Goal: Information Seeking & Learning: Learn about a topic

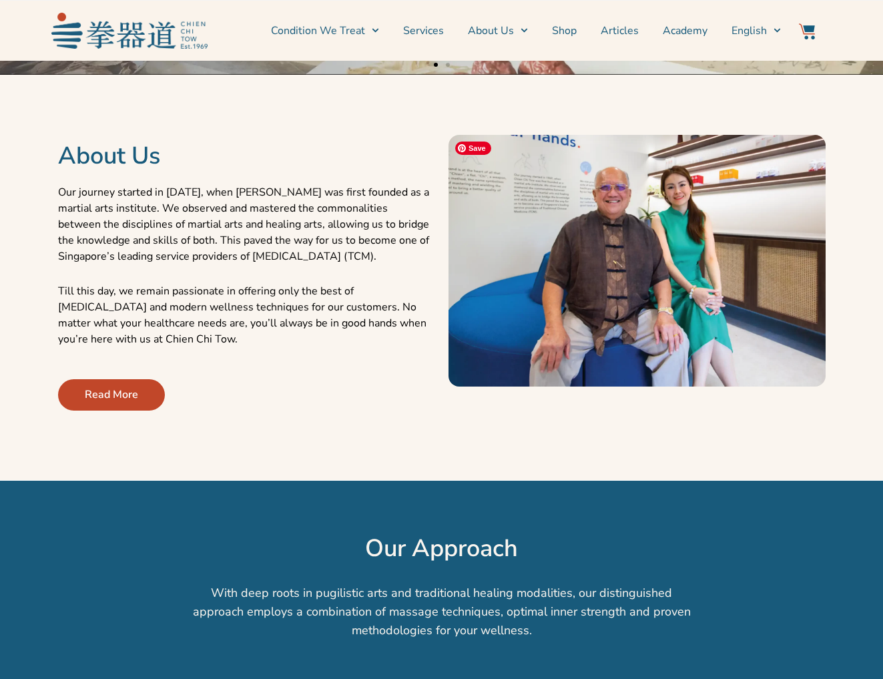
scroll to position [458, 0]
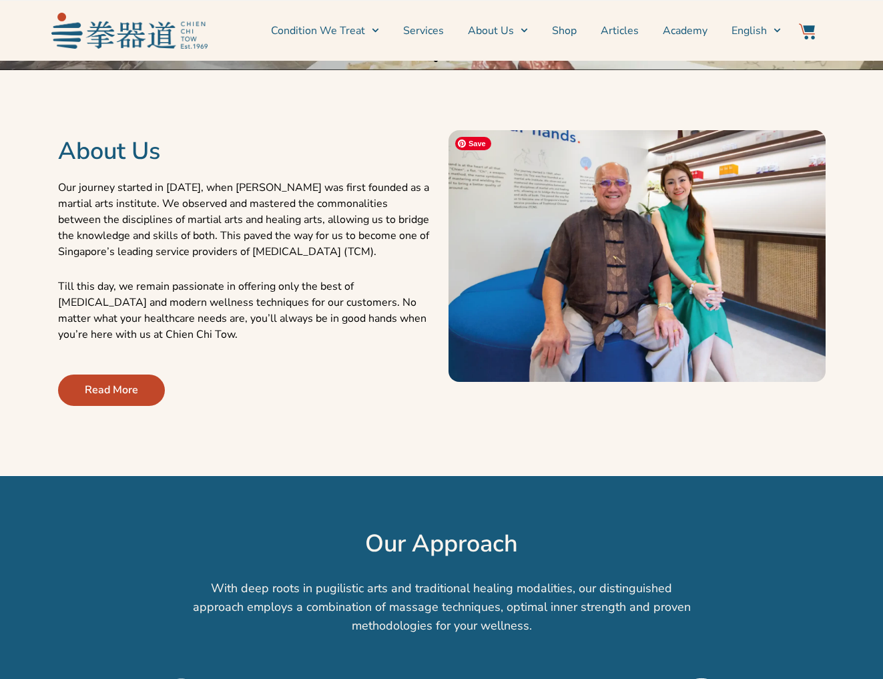
click at [569, 226] on img at bounding box center [636, 256] width 377 height 252
click at [143, 383] on link "Read More" at bounding box center [111, 389] width 107 height 31
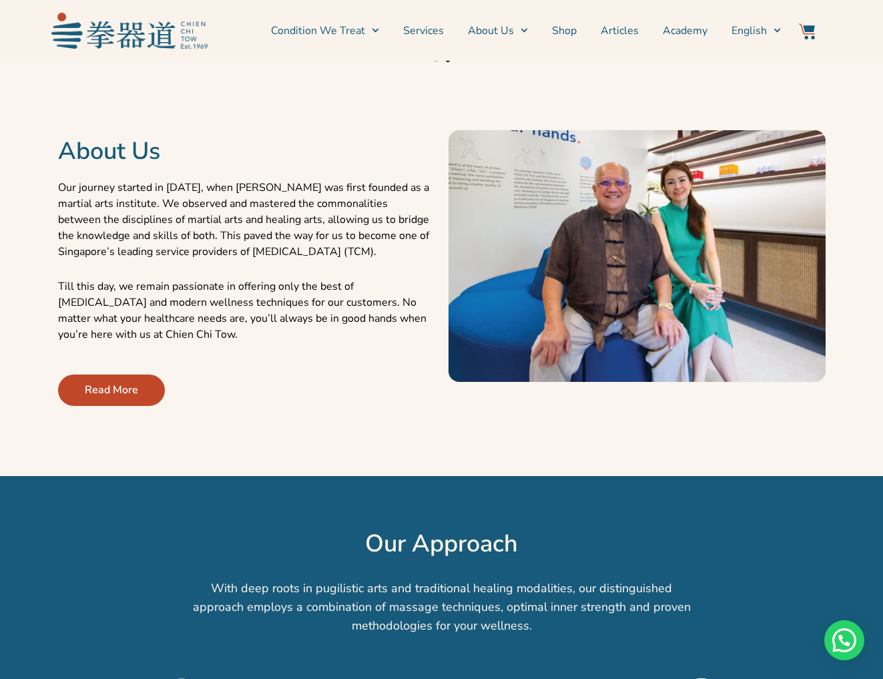
click at [92, 387] on span "Read More" at bounding box center [111, 390] width 53 height 16
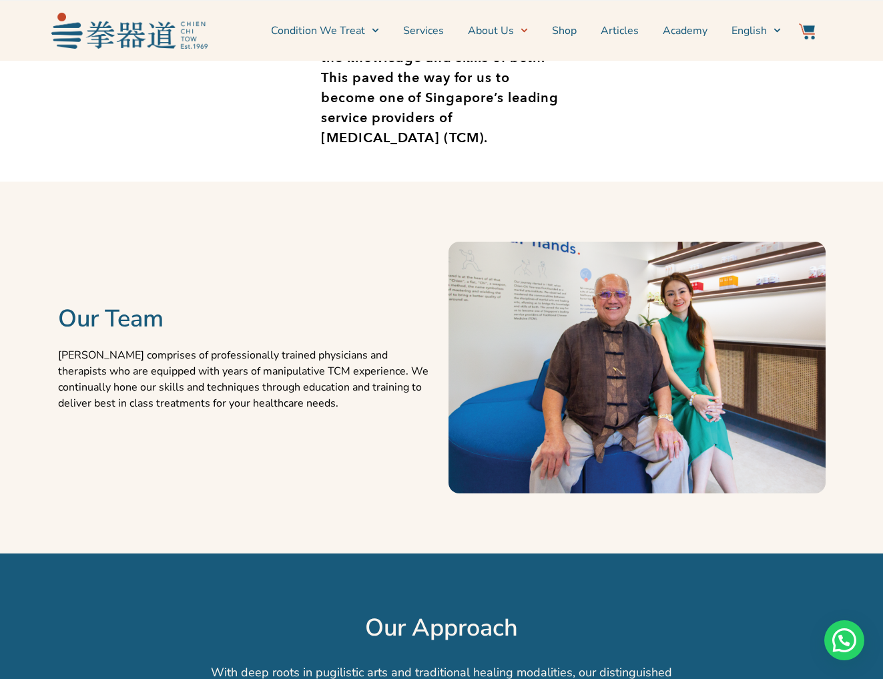
scroll to position [1060, 0]
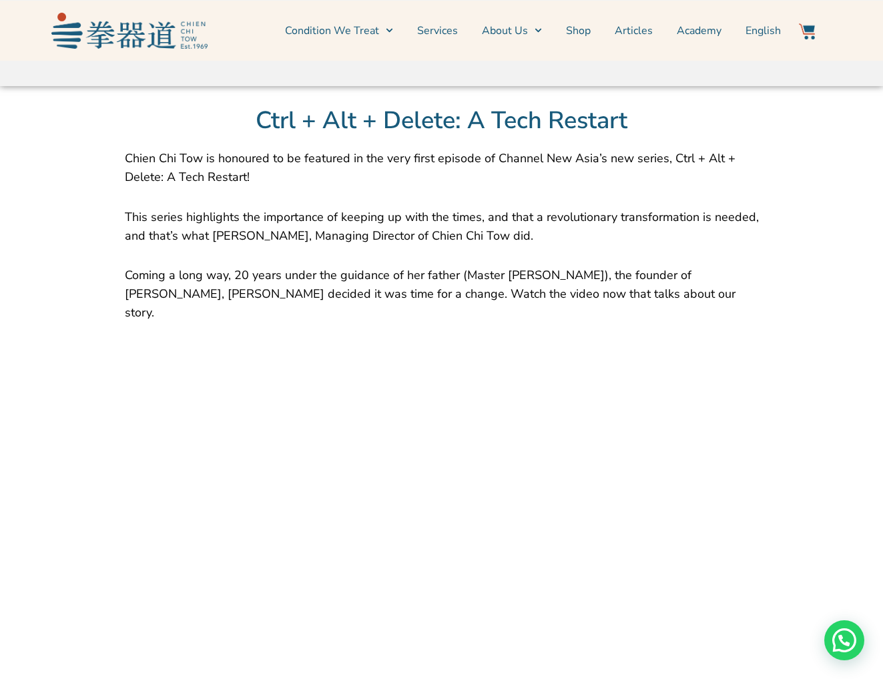
scroll to position [739, 0]
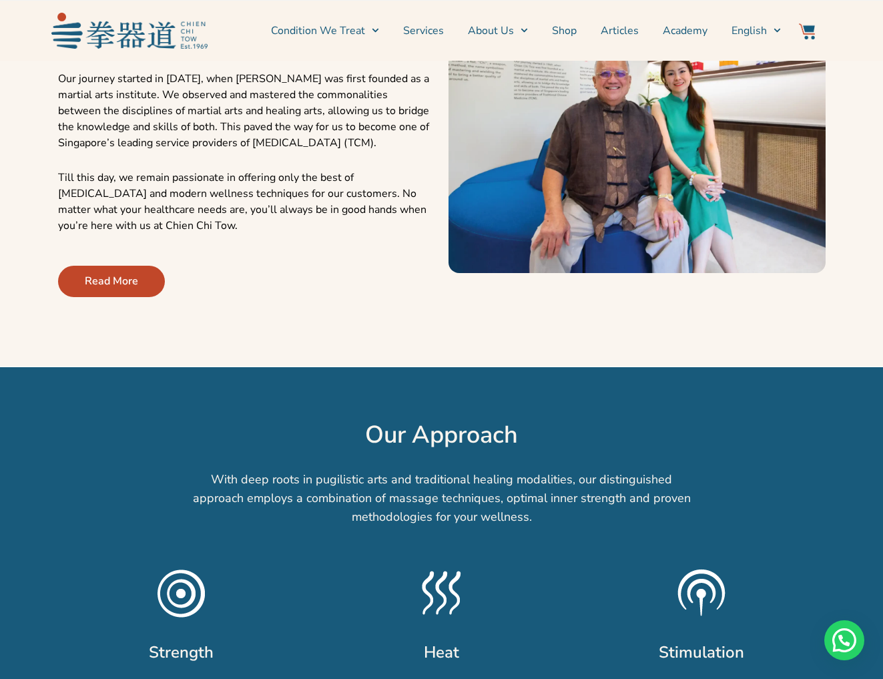
scroll to position [820, 0]
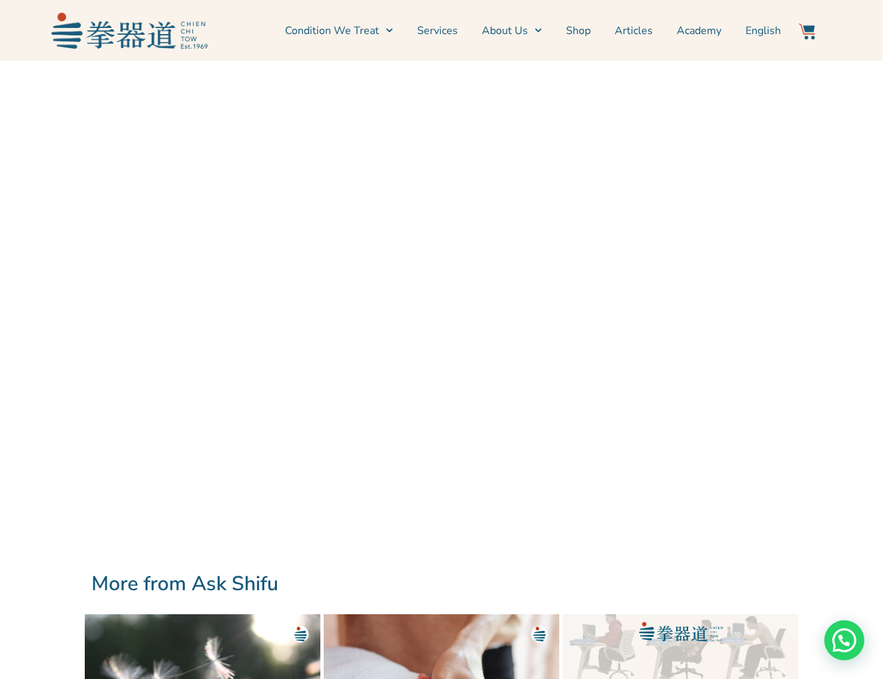
scroll to position [1050, 0]
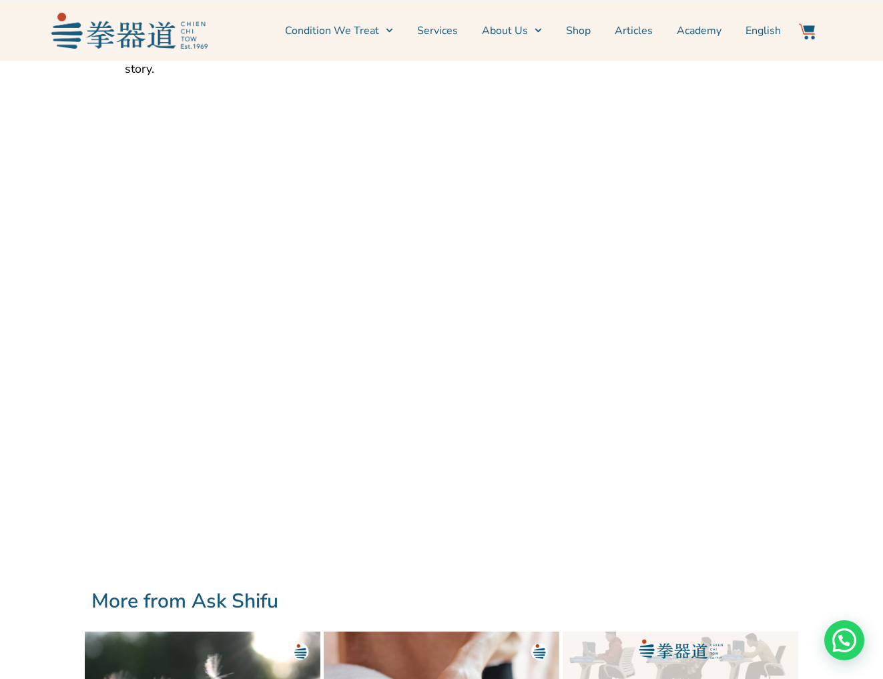
click at [871, 378] on section "Ctrl + Alt + Delete: A Tech Restart Chien Chi Tow is honoured to be featured in…" at bounding box center [441, 206] width 883 height 729
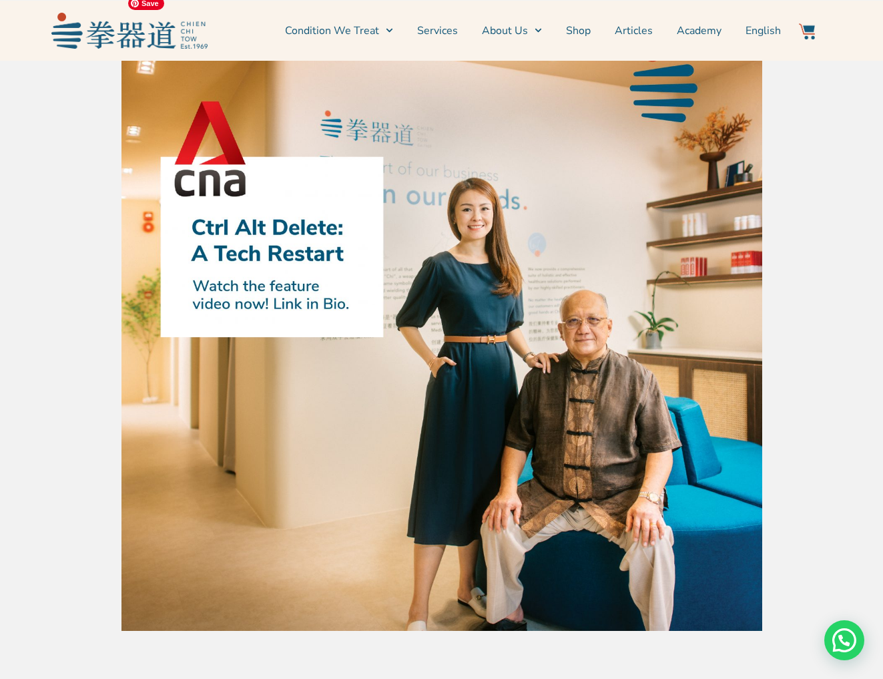
scroll to position [124, 0]
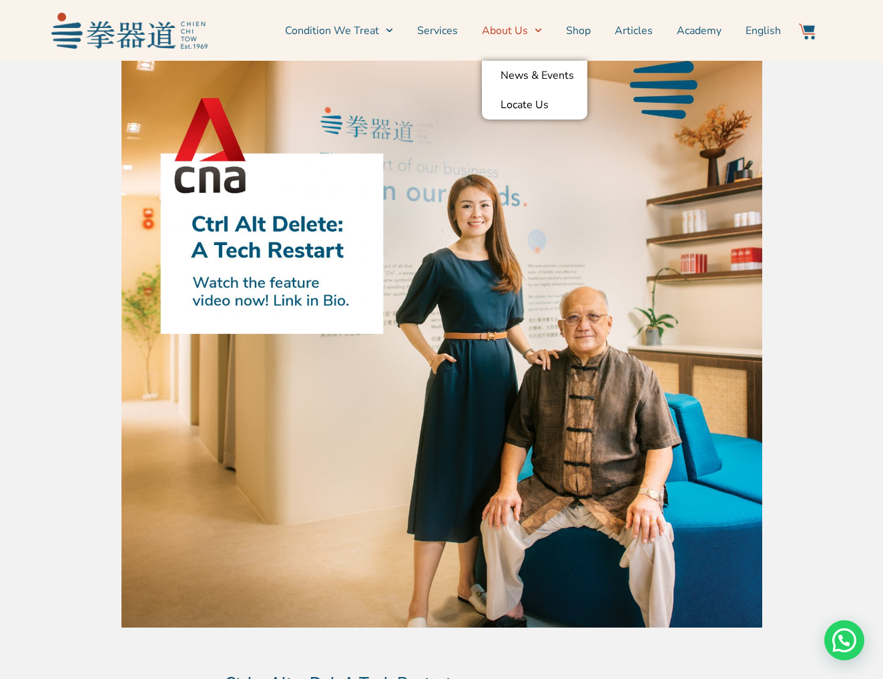
click at [503, 27] on link "About Us" at bounding box center [512, 30] width 60 height 33
click at [520, 30] on link "About Us" at bounding box center [512, 30] width 60 height 33
click at [521, 75] on link "News & Events" at bounding box center [534, 75] width 105 height 29
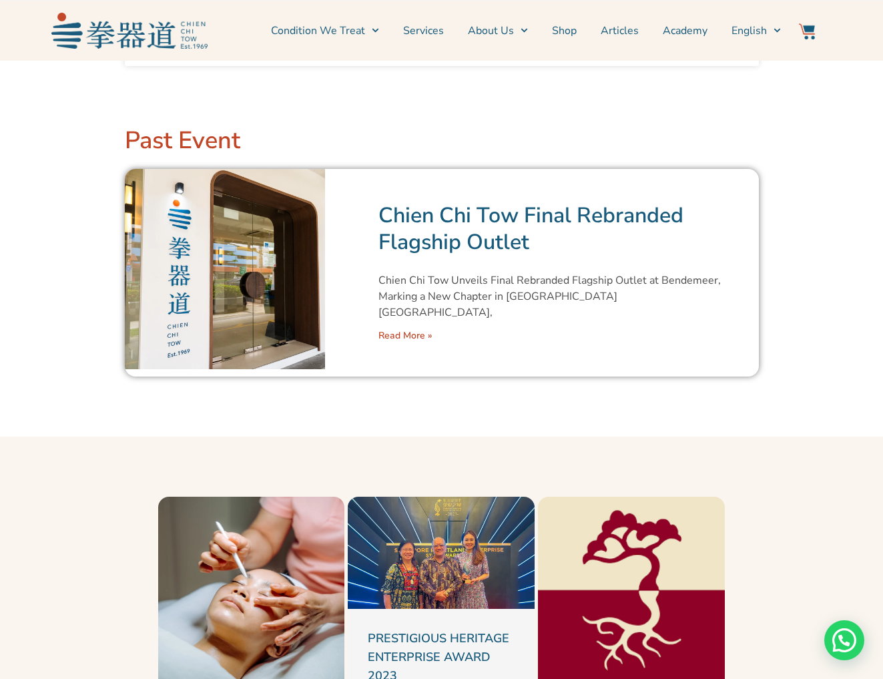
scroll to position [782, 0]
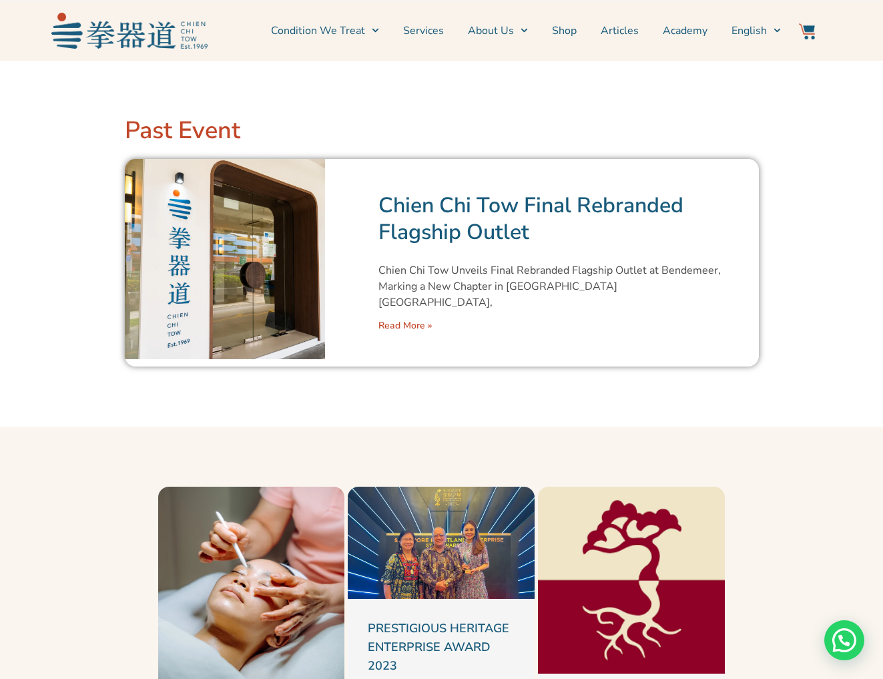
click at [513, 288] on p "Chien Chi Tow Unveils Final Rebranded Flagship Outlet at Bendemeer, Marking a N…" at bounding box center [551, 286] width 347 height 48
click at [403, 300] on div "Chien Chi Tow Final Rebranded Flagship Outlet Chien Chi Tow Unveils Final Rebra…" at bounding box center [552, 263] width 414 height 208
click at [404, 319] on link "Read More »" at bounding box center [405, 325] width 54 height 13
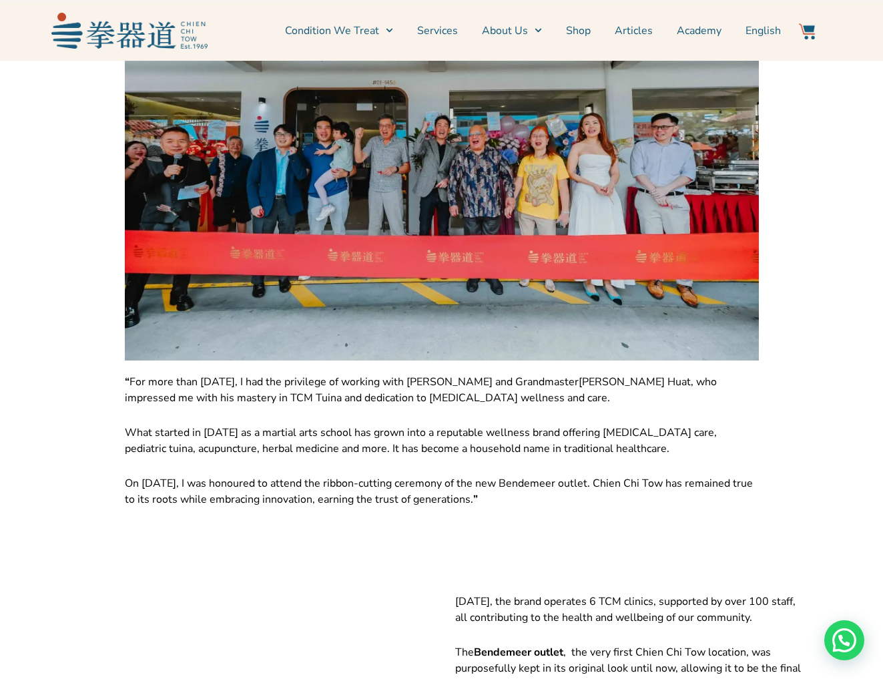
scroll to position [1230, 0]
